Goal: Task Accomplishment & Management: Use online tool/utility

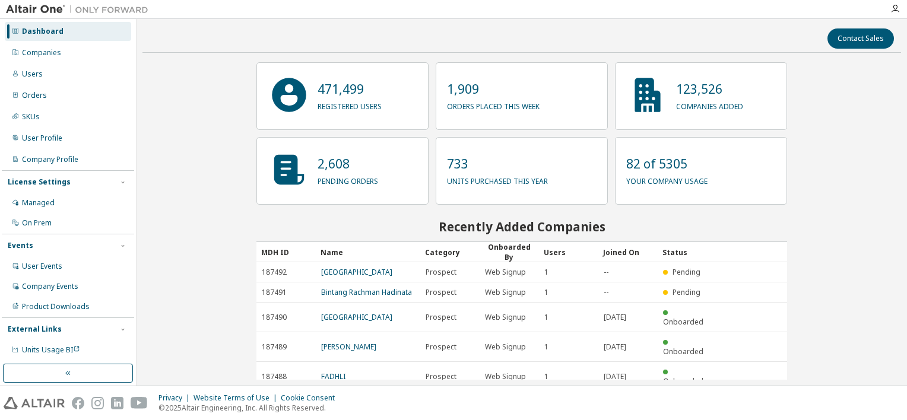
click at [54, 8] on img at bounding box center [80, 10] width 148 height 12
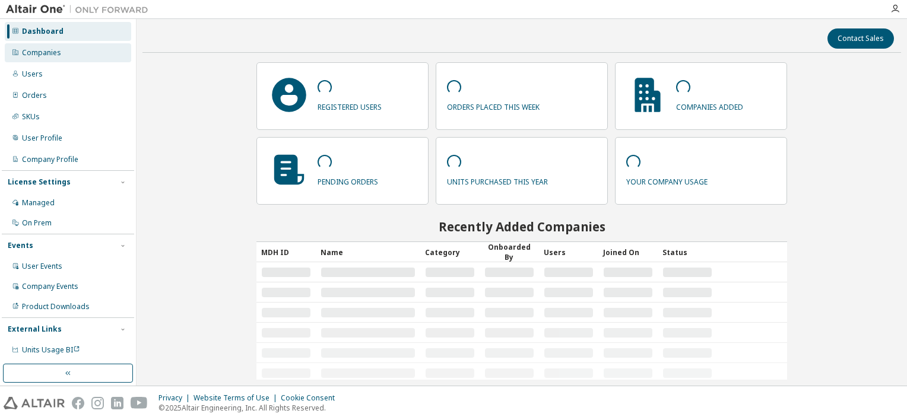
click at [74, 57] on div "Companies" at bounding box center [68, 52] width 126 height 19
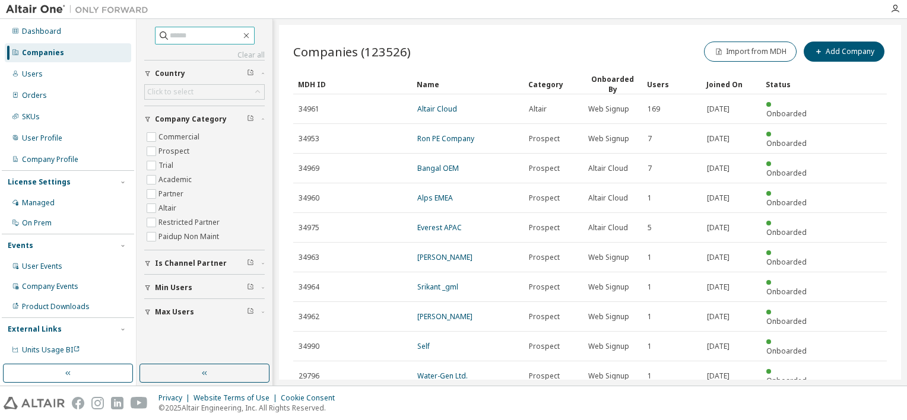
click at [211, 40] on input "text" at bounding box center [205, 36] width 71 height 12
type input "*******"
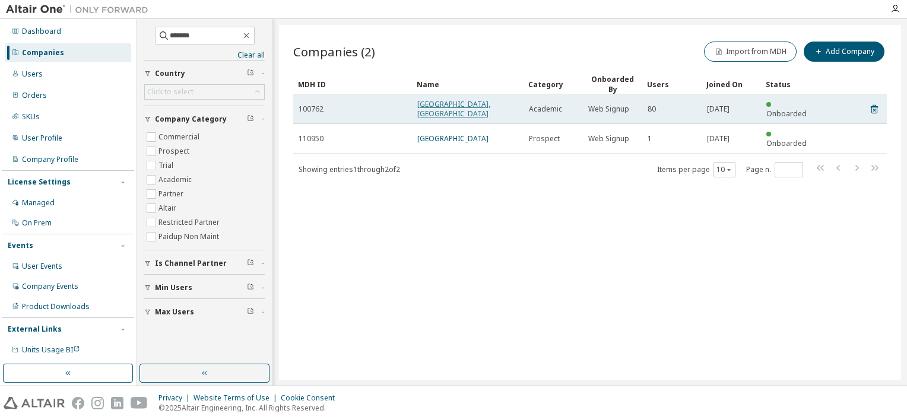
click at [484, 104] on link "University of Visayas, Cebu" at bounding box center [453, 109] width 73 height 20
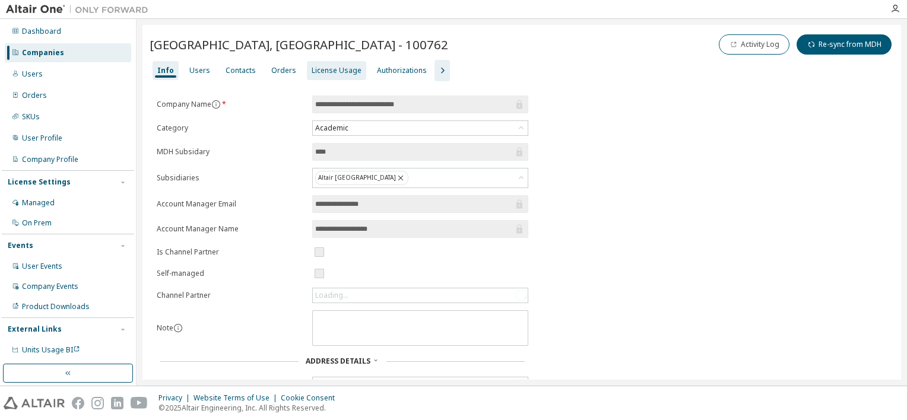
click at [337, 67] on div "License Usage" at bounding box center [337, 70] width 50 height 9
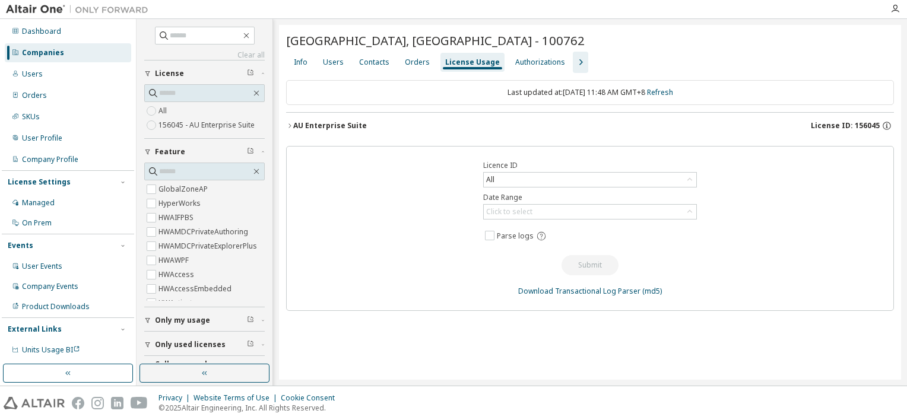
click at [285, 126] on div "University of Visayas, Cebu - 100762 Clear Load Save Save As Field Operator Val…" at bounding box center [590, 202] width 622 height 355
click at [288, 124] on icon "button" at bounding box center [289, 125] width 7 height 7
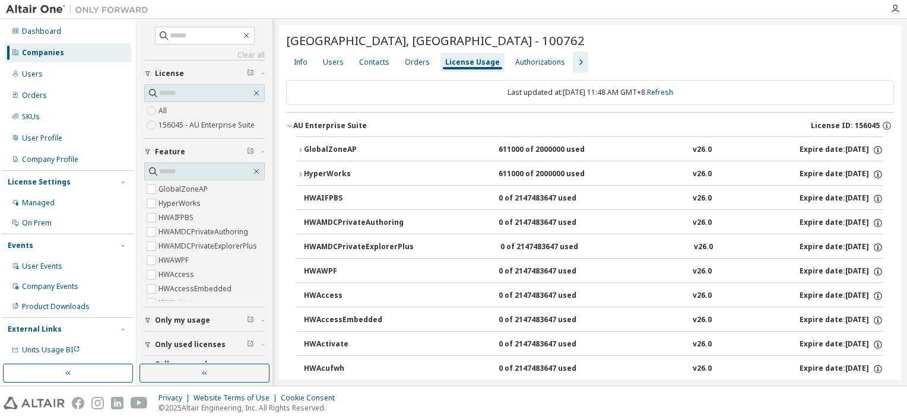
click at [305, 147] on div "GlobalZoneAP" at bounding box center [357, 150] width 107 height 11
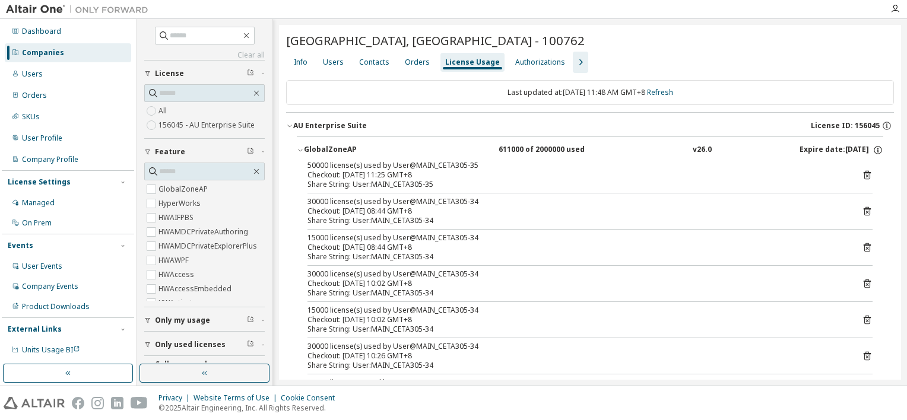
click at [300, 149] on icon "button" at bounding box center [300, 150] width 7 height 7
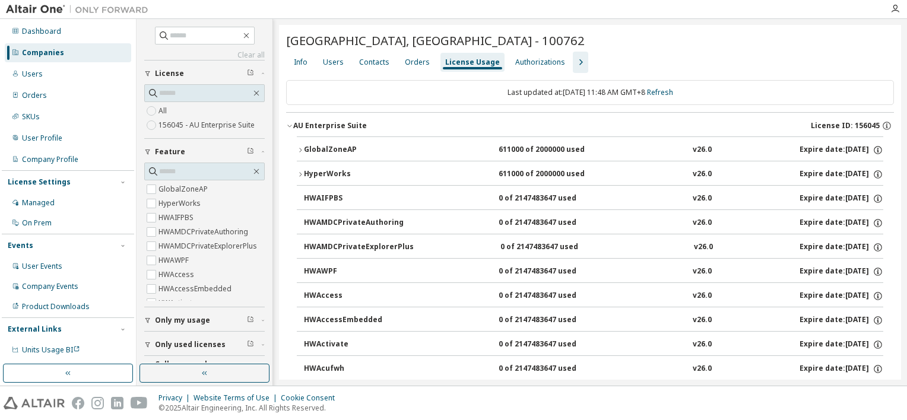
click at [289, 124] on icon "button" at bounding box center [289, 125] width 7 height 7
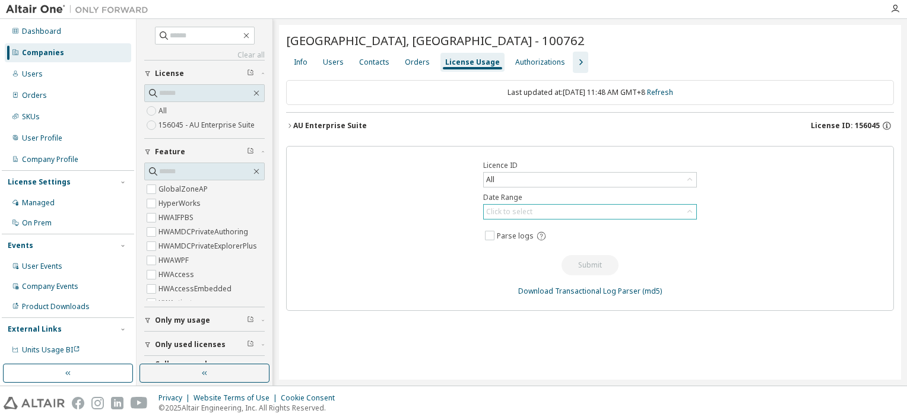
click at [529, 209] on div "Click to select" at bounding box center [509, 211] width 46 height 9
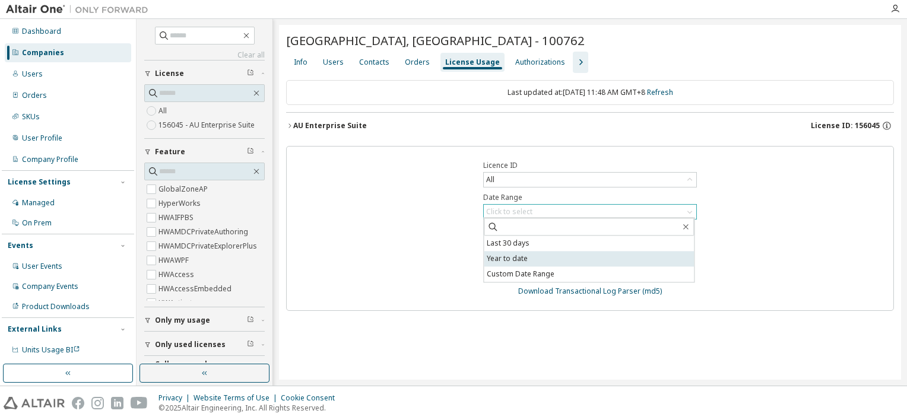
click at [532, 258] on li "Year to date" at bounding box center [589, 258] width 210 height 15
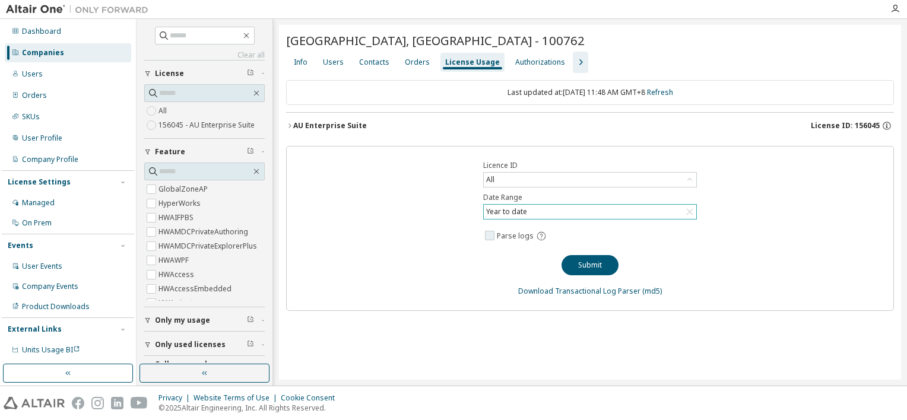
click at [519, 237] on span "Parse logs" at bounding box center [515, 235] width 37 height 9
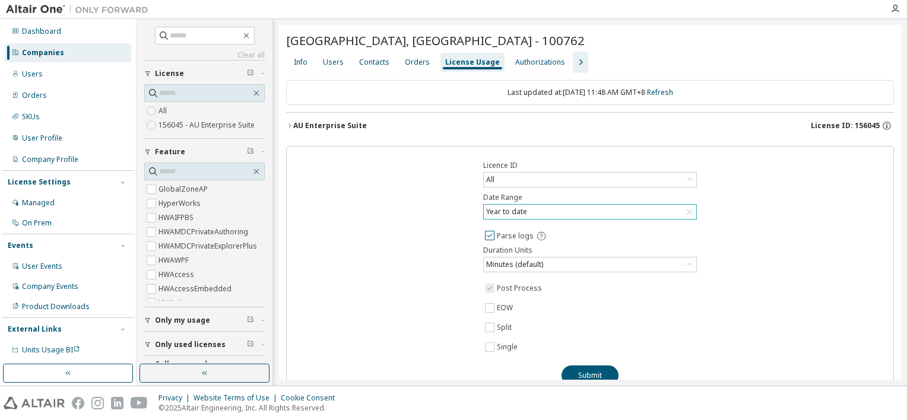
scroll to position [46, 0]
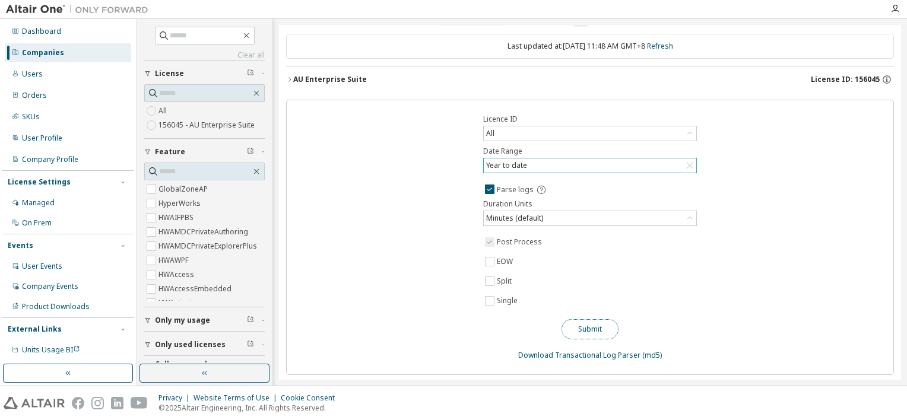
click at [596, 327] on button "Submit" at bounding box center [589, 329] width 57 height 20
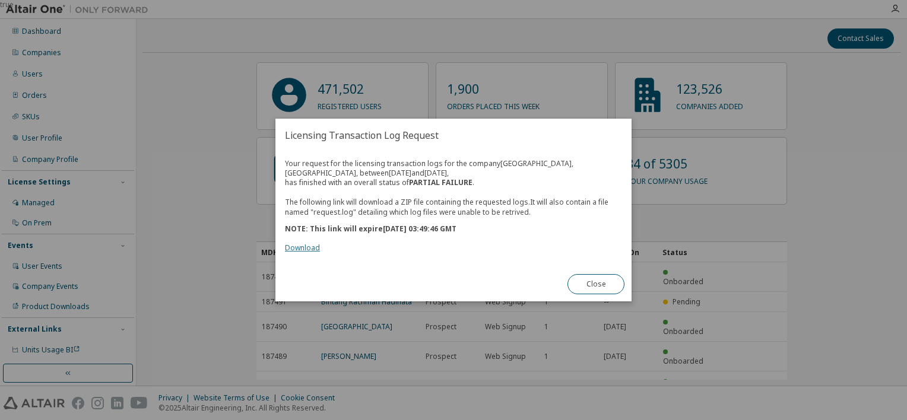
click at [309, 246] on link "Download" at bounding box center [302, 248] width 35 height 10
click at [586, 285] on button "Close" at bounding box center [595, 284] width 57 height 20
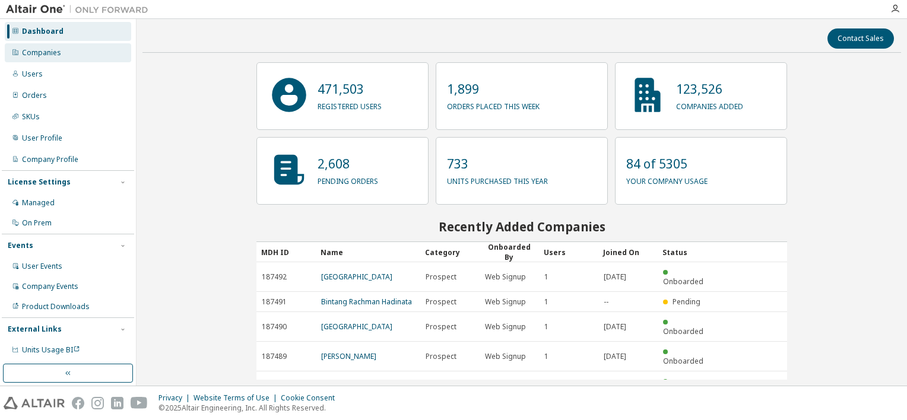
click at [71, 46] on div "Companies" at bounding box center [68, 52] width 126 height 19
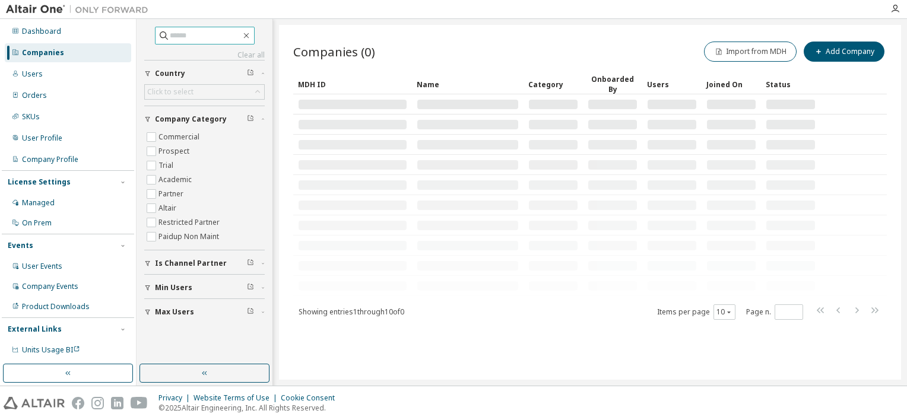
click at [230, 40] on input "text" at bounding box center [205, 36] width 71 height 12
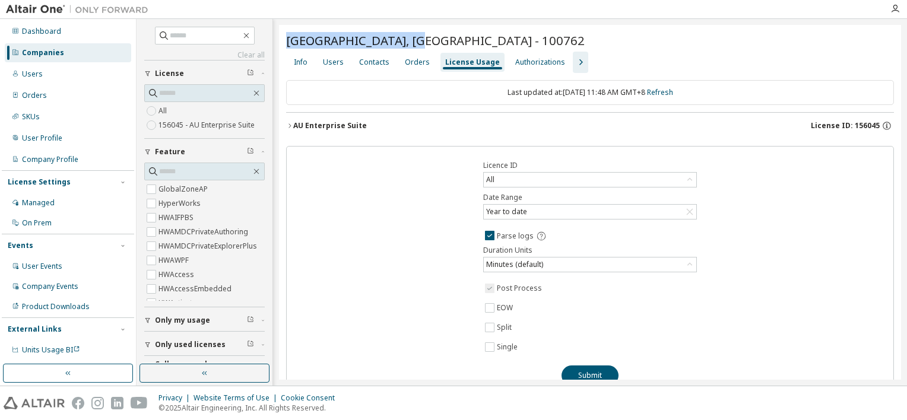
drag, startPoint x: 289, startPoint y: 43, endPoint x: 399, endPoint y: 41, distance: 110.4
click at [399, 41] on span "University of Visayas, Cebu - 100762" at bounding box center [435, 40] width 299 height 17
copy span "University of Visayas"
click at [306, 62] on div "Info" at bounding box center [301, 62] width 14 height 9
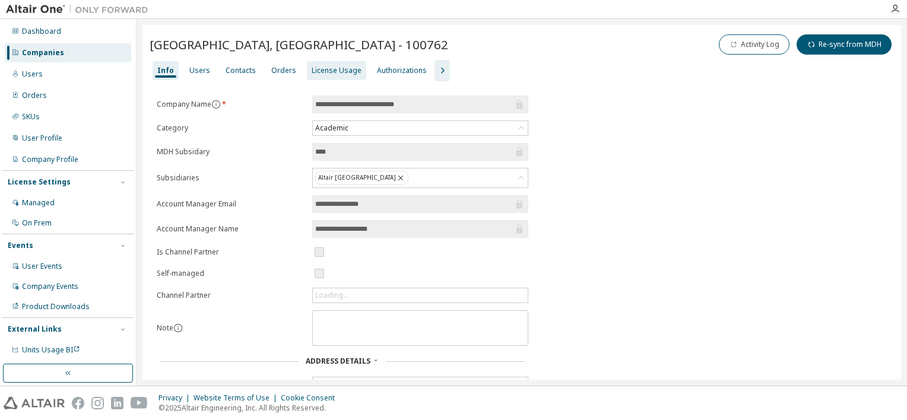
click at [321, 68] on div "License Usage" at bounding box center [337, 70] width 50 height 9
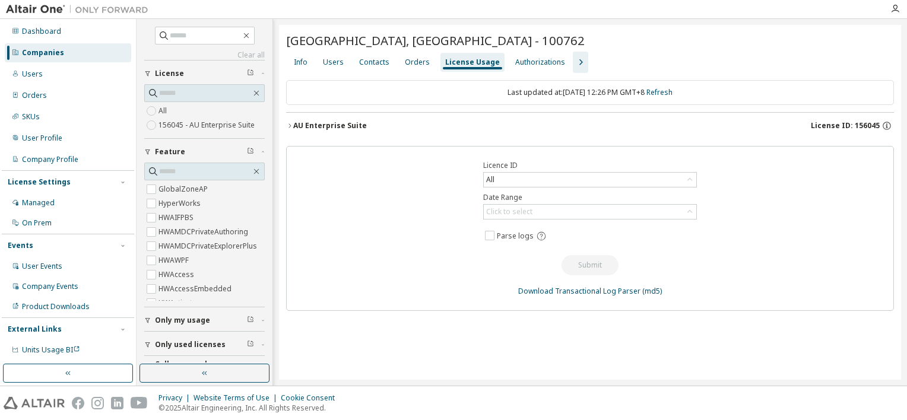
click at [287, 122] on icon "button" at bounding box center [289, 125] width 7 height 7
